Goal: Obtain resource: Download file/media

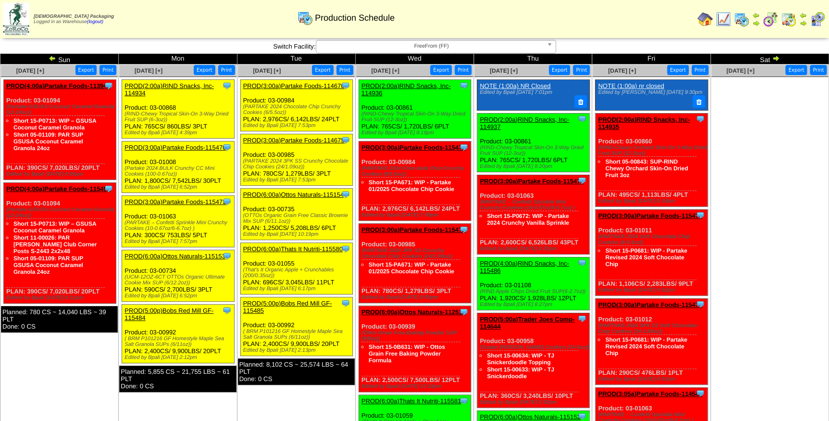
click at [297, 87] on link "PROD(3:00a)Partake Foods-114670" at bounding box center [293, 85] width 101 height 7
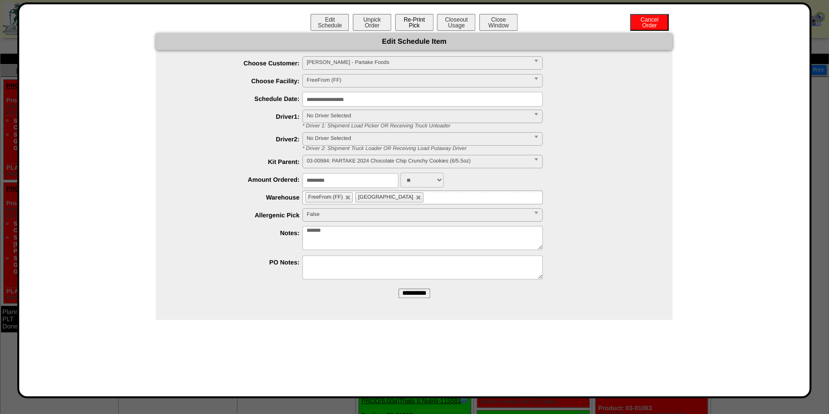
click at [409, 24] on button "Re-Print Pick" at bounding box center [414, 22] width 38 height 17
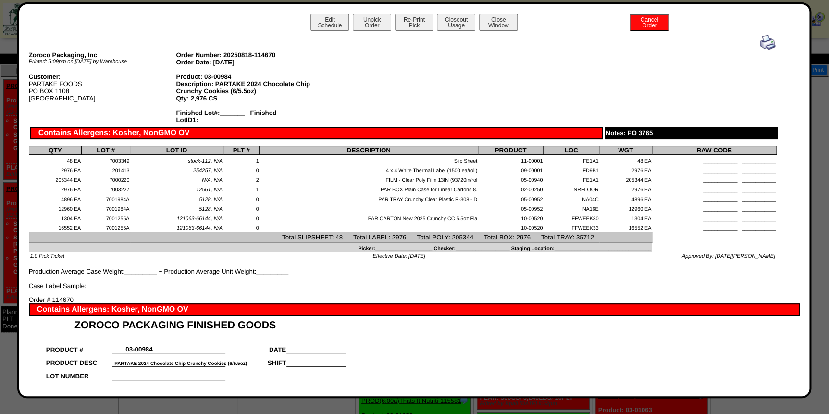
click at [764, 41] on img at bounding box center [767, 42] width 15 height 15
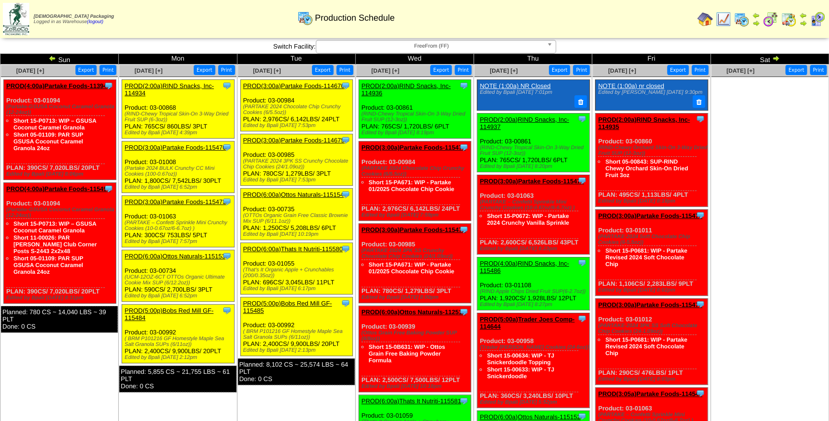
click at [296, 139] on link "PROD(3:00a)Partake Foods-114675" at bounding box center [293, 140] width 101 height 7
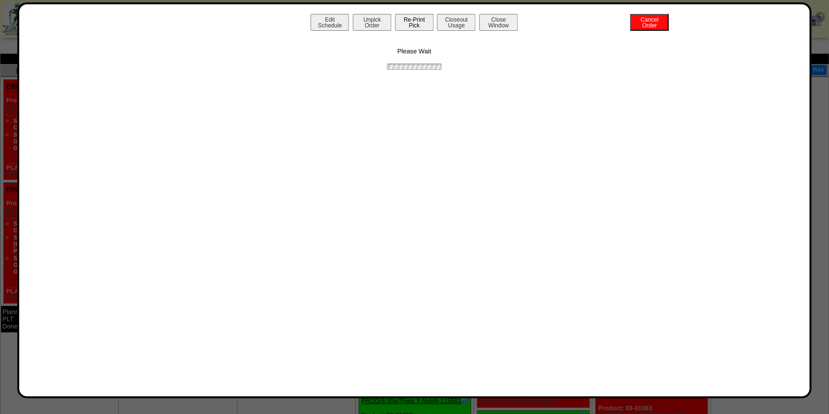
click at [426, 25] on button "Re-Print Pick" at bounding box center [414, 22] width 38 height 17
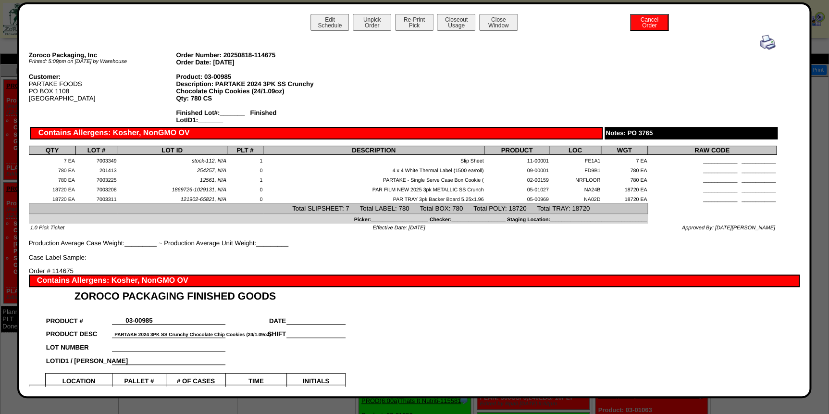
click at [765, 46] on img at bounding box center [767, 42] width 15 height 15
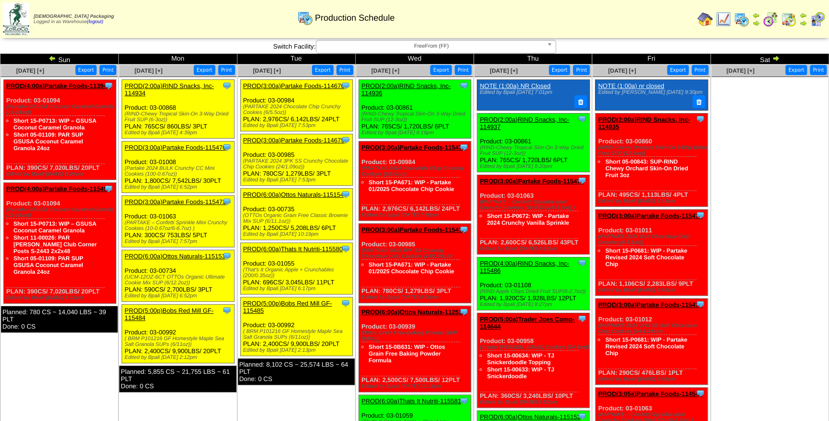
click at [299, 195] on link "PROD(6:00a)Ottos Naturals-115154" at bounding box center [293, 194] width 101 height 7
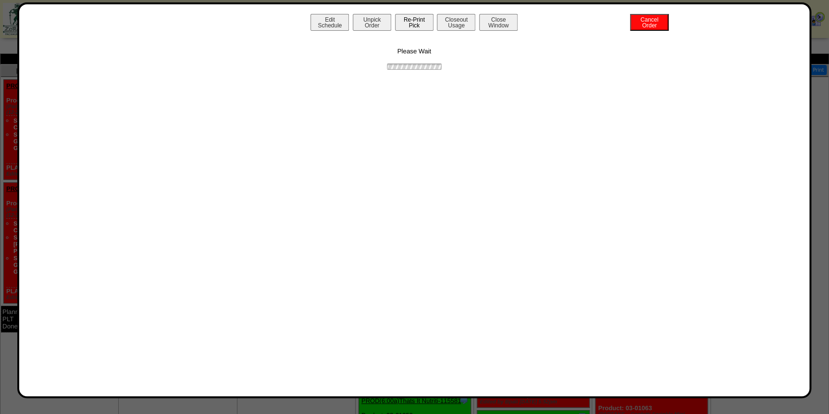
click at [409, 19] on button "Re-Print Pick" at bounding box center [414, 22] width 38 height 17
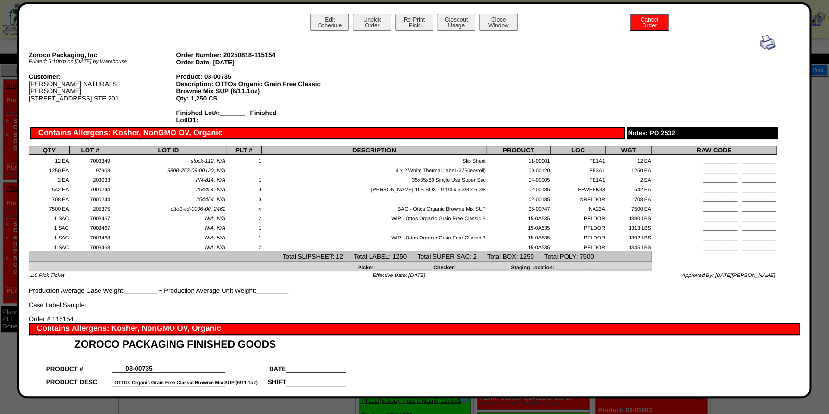
click at [766, 41] on img at bounding box center [767, 42] width 15 height 15
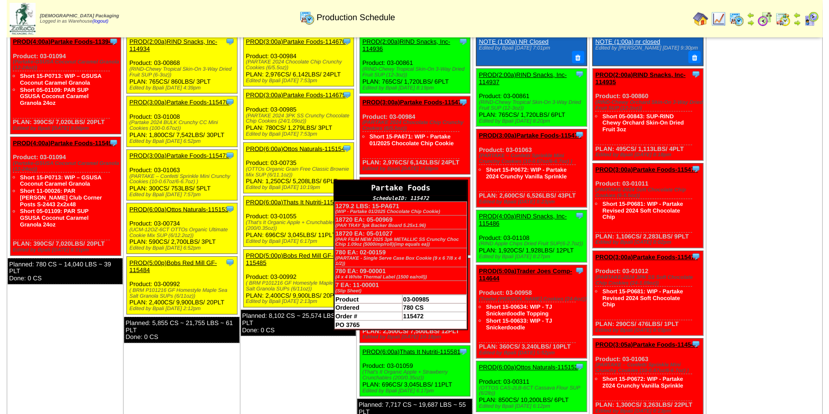
scroll to position [43, 0]
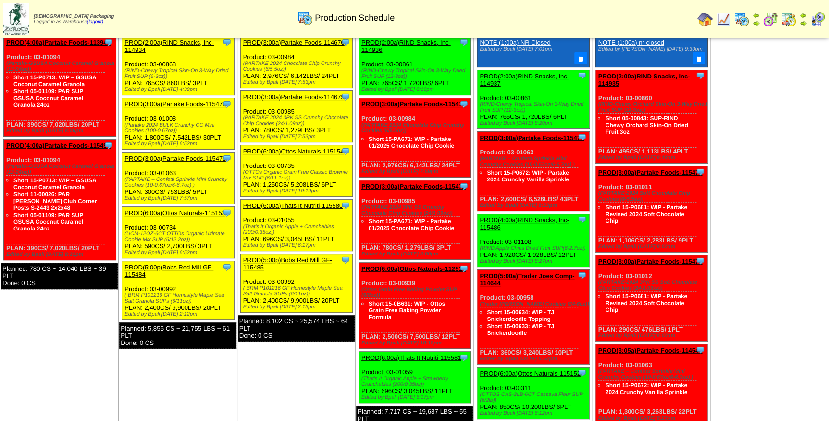
click at [308, 203] on link "PROD(6:00a)Thats It Nutriti-115580" at bounding box center [292, 205] width 99 height 7
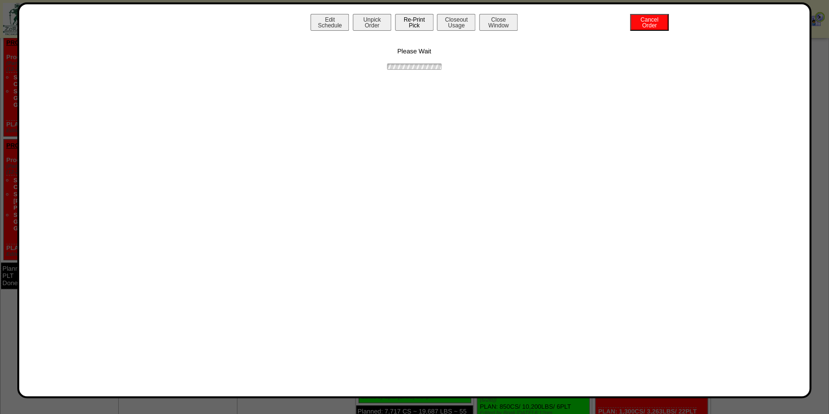
click at [410, 19] on button "Re-Print Pick" at bounding box center [414, 22] width 38 height 17
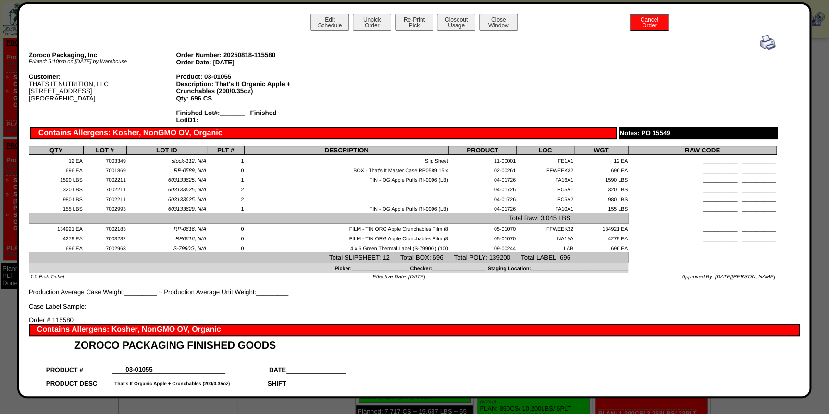
click at [760, 38] on img at bounding box center [767, 42] width 15 height 15
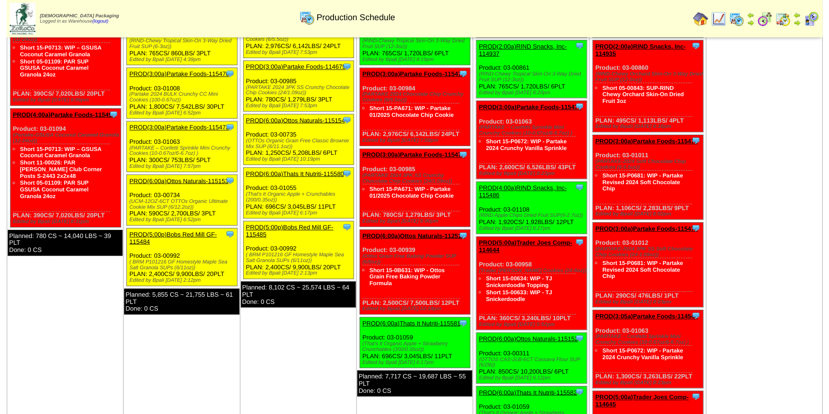
scroll to position [87, 0]
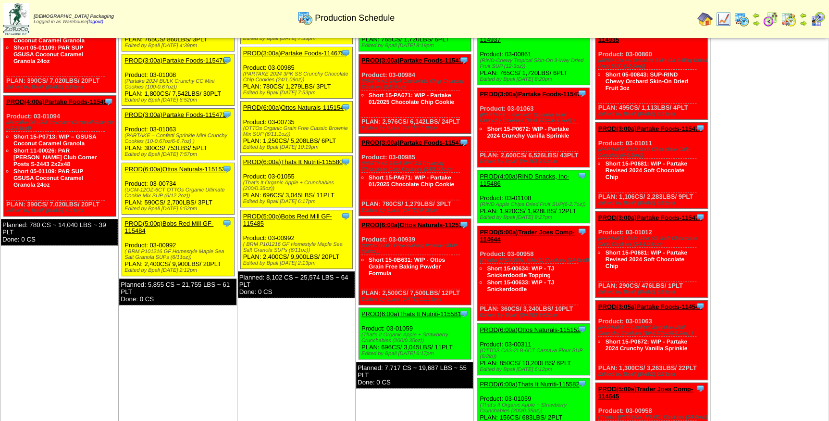
click at [314, 217] on link "PROD(5:00p)Bobs Red Mill GF-115485" at bounding box center [287, 219] width 89 height 14
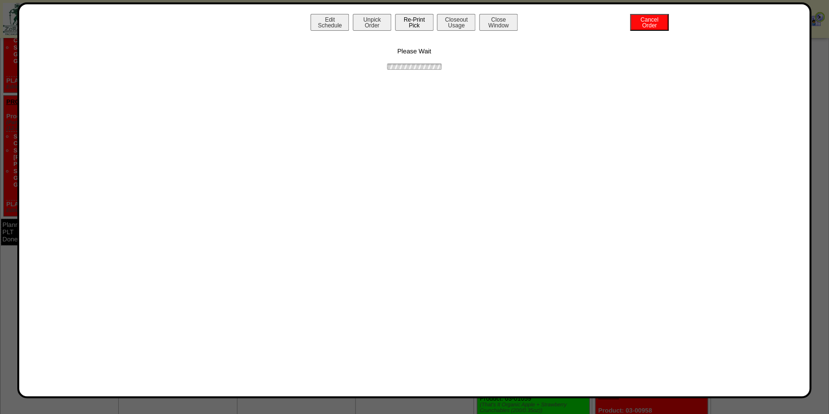
click at [421, 22] on button "Re-Print Pick" at bounding box center [414, 22] width 38 height 17
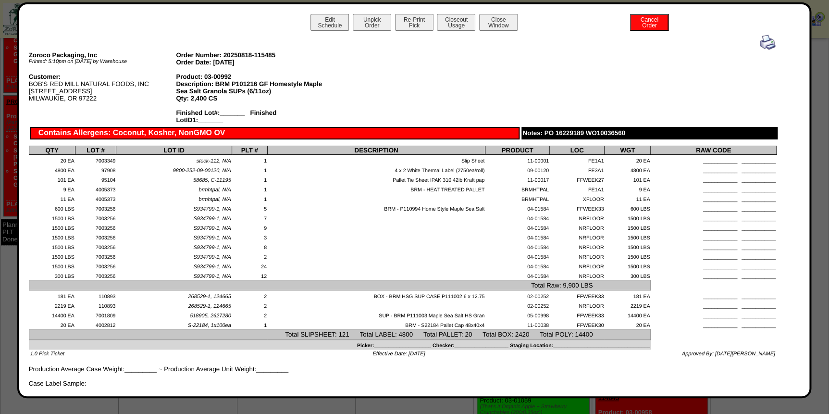
click at [762, 42] on img at bounding box center [767, 42] width 15 height 15
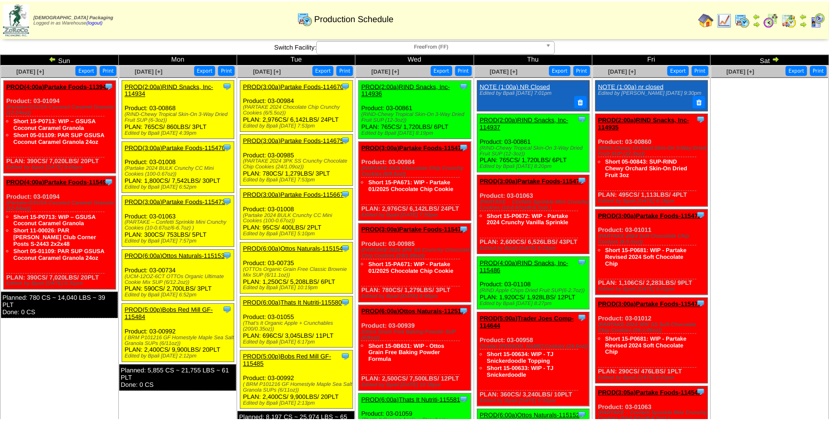
scroll to position [87, 0]
